Goal: Communication & Community: Answer question/provide support

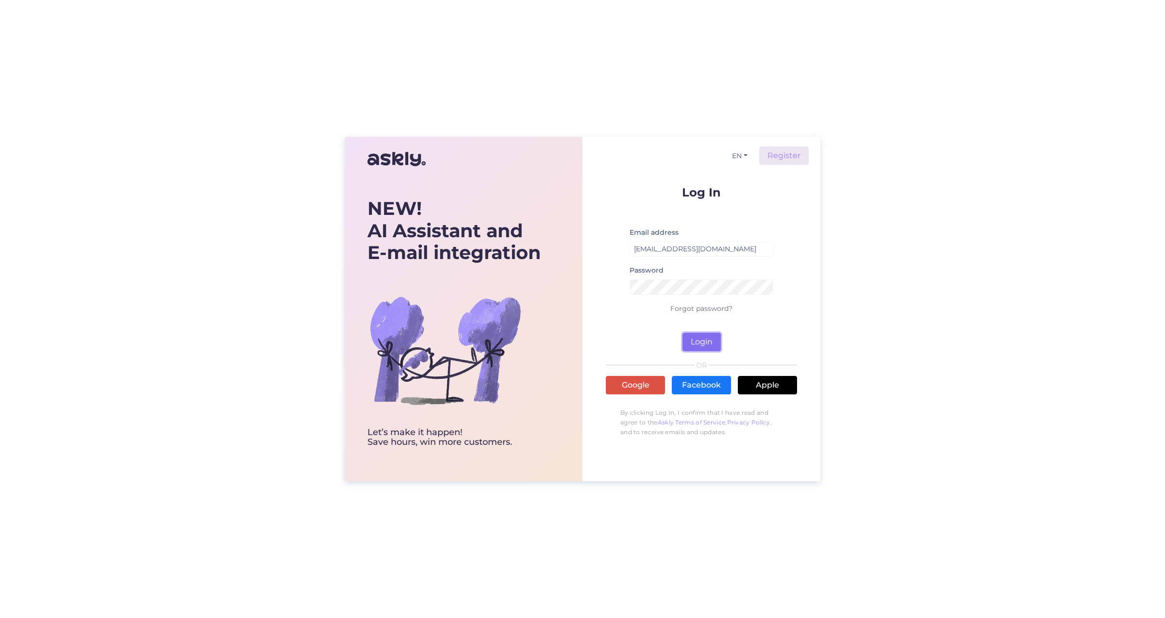
click at [713, 344] on button "Login" at bounding box center [701, 342] width 38 height 18
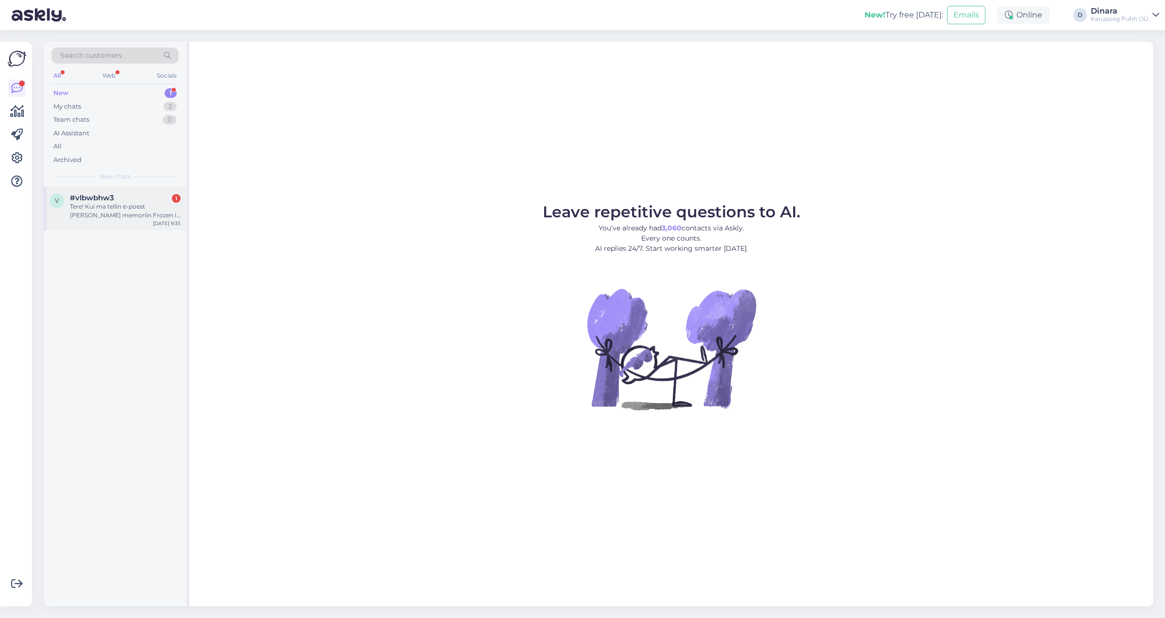
click at [118, 213] on div "Tere! Kui ma tellin e-poest [PERSON_NAME] memoriin Frozen II ja Frozen ehetekom…" at bounding box center [125, 210] width 111 height 17
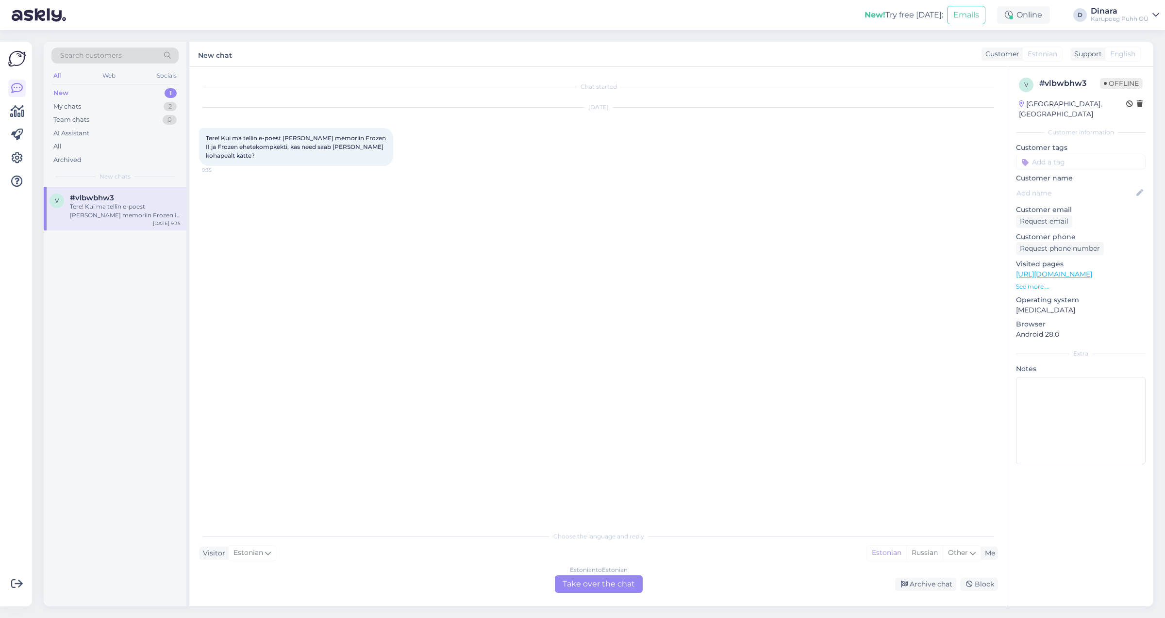
click at [597, 577] on div "Estonian to Estonian Take over the chat" at bounding box center [599, 584] width 88 height 17
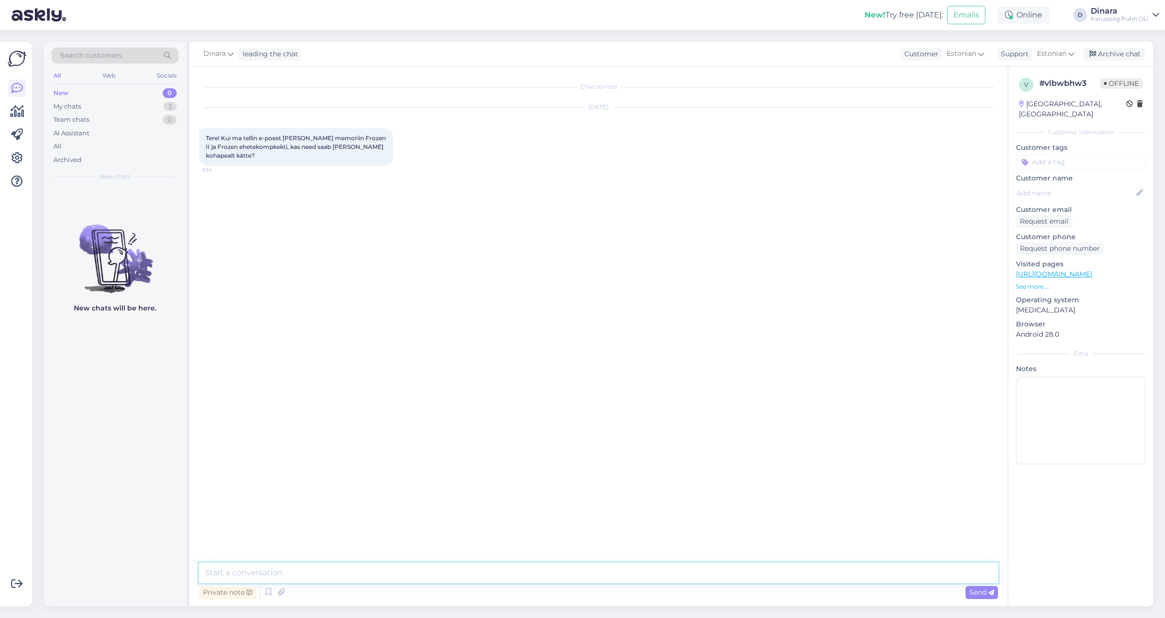
click at [597, 577] on textarea at bounding box center [598, 573] width 799 height 20
click at [229, 573] on textarea "Tere! on võimalik valida pood mis Teile sobiks ja valida tarneviisiks tulen ise…" at bounding box center [598, 573] width 799 height 20
click at [415, 575] on textarea "Tere! On võimalik valida pood mis Teile sobiks ja valida tarneviisiks tulen ise…" at bounding box center [598, 573] width 799 height 20
type textarea "Tere! On võimalik valida pood mis Teile sobiks ja tarneviisiks panna tulen ise …"
click at [968, 594] on div "Send" at bounding box center [981, 592] width 33 height 13
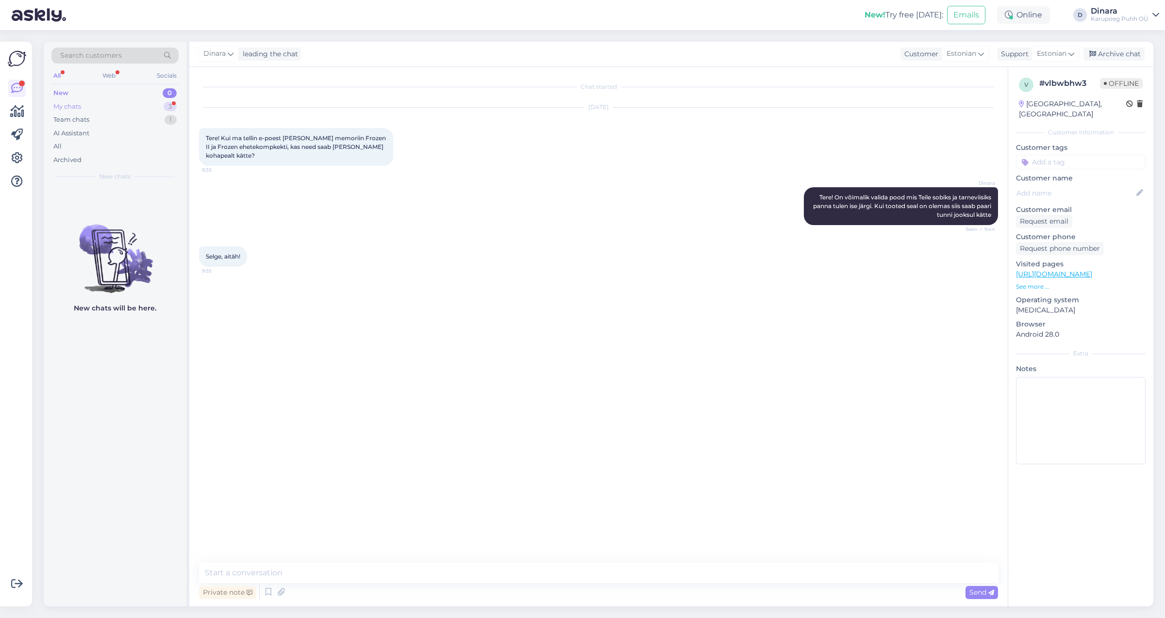
click at [124, 109] on div "My chats 3" at bounding box center [114, 107] width 127 height 14
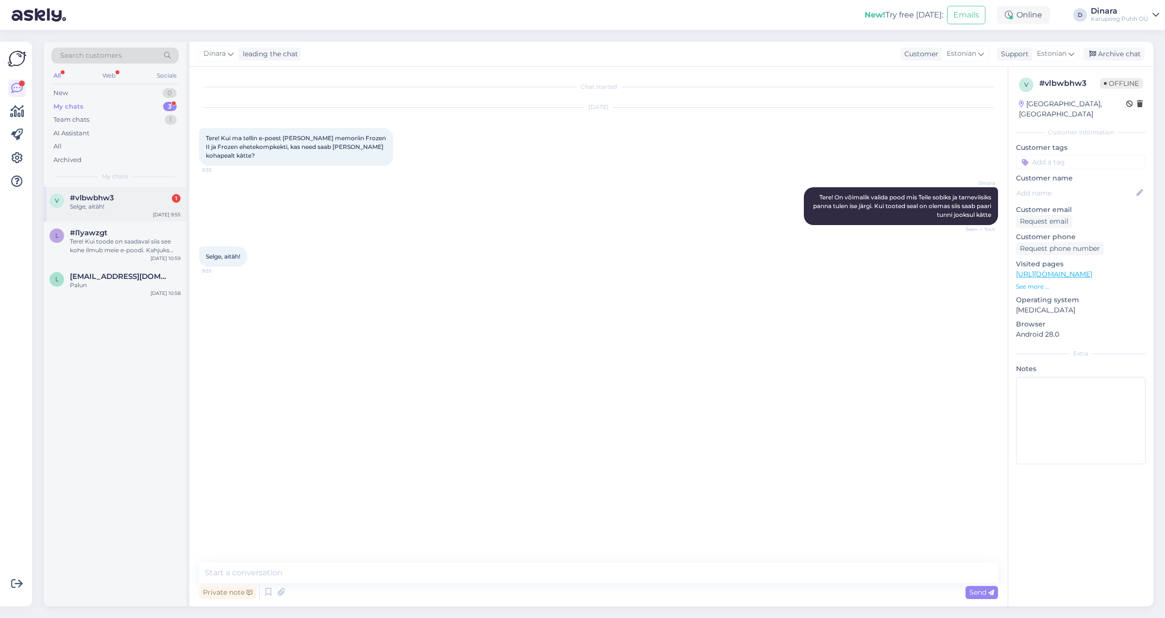
click at [140, 205] on div "Selge, aitäh!" at bounding box center [125, 206] width 111 height 9
click at [266, 582] on textarea at bounding box center [598, 573] width 799 height 20
type textarea "Palun!"
click at [978, 599] on div "Private note Send" at bounding box center [598, 592] width 799 height 18
click at [984, 597] on div "Send" at bounding box center [981, 592] width 33 height 13
